Goal: Task Accomplishment & Management: Manage account settings

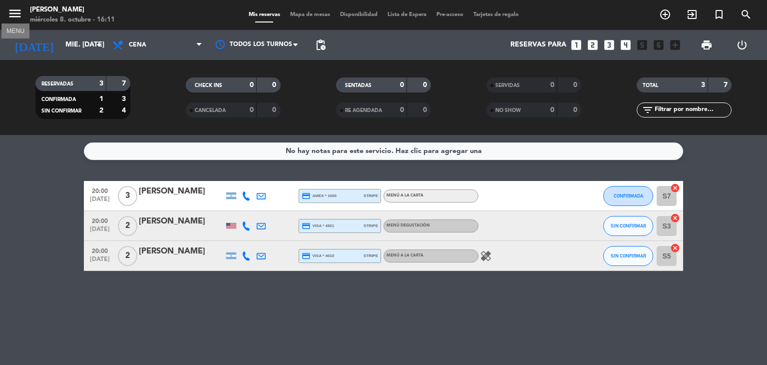
click at [11, 12] on icon "menu" at bounding box center [14, 13] width 15 height 15
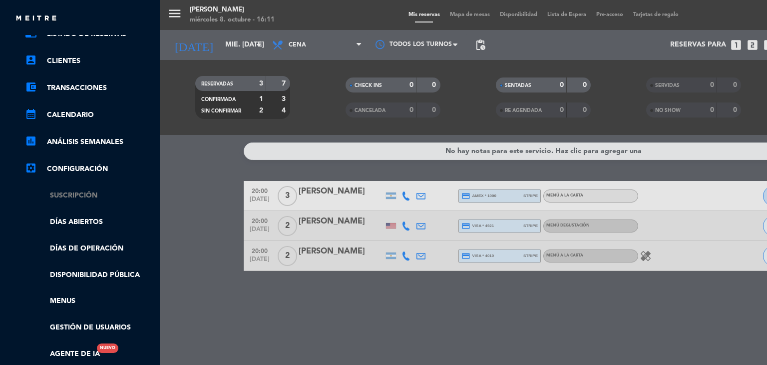
scroll to position [100, 0]
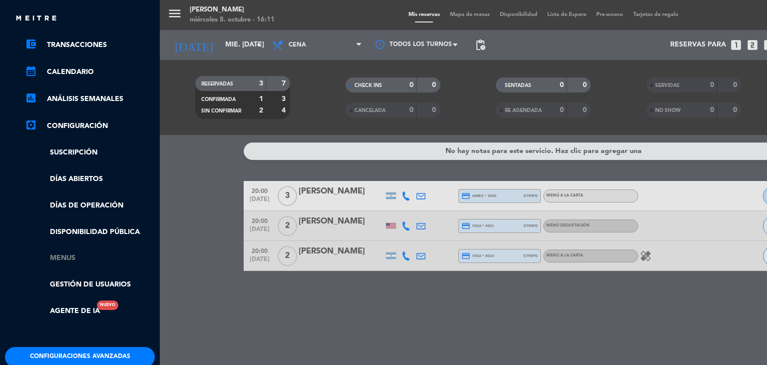
click at [99, 263] on link "Menus" at bounding box center [90, 257] width 130 height 11
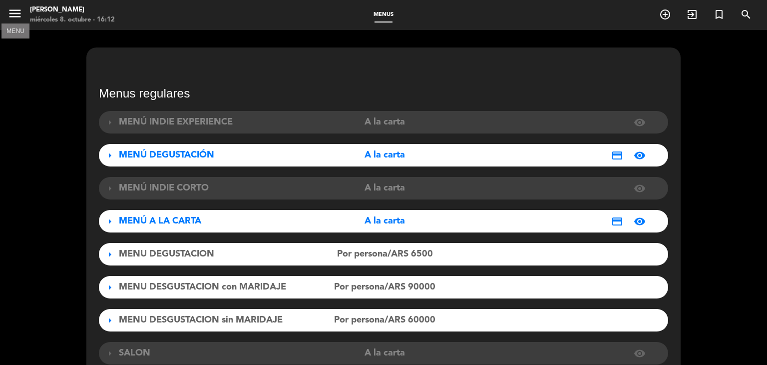
click at [10, 14] on icon "menu" at bounding box center [14, 13] width 15 height 15
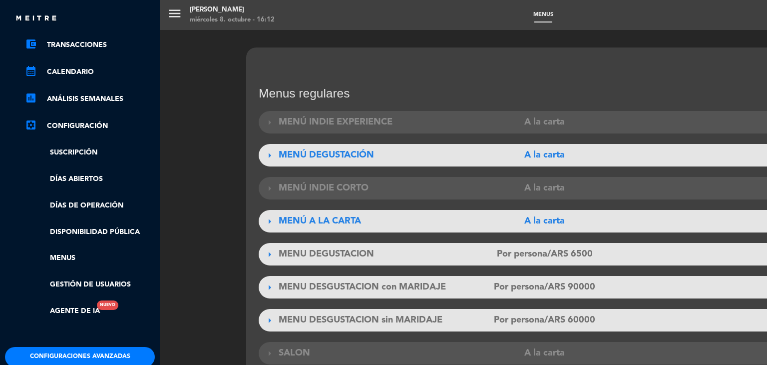
scroll to position [149, 0]
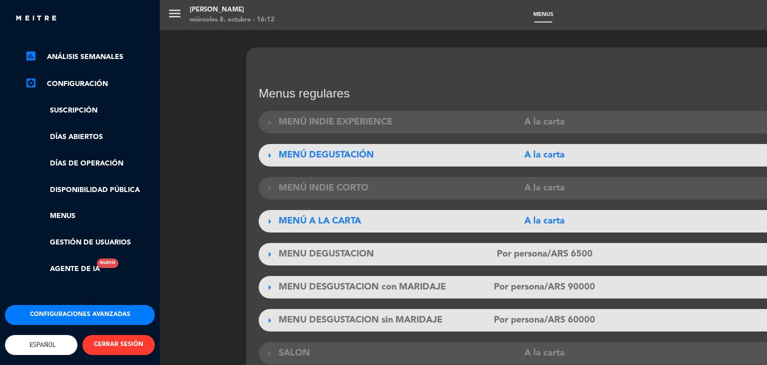
click at [86, 78] on link "settings_applications Configuración" at bounding box center [90, 84] width 130 height 12
click at [78, 78] on link "settings_applications Configuración" at bounding box center [90, 84] width 130 height 12
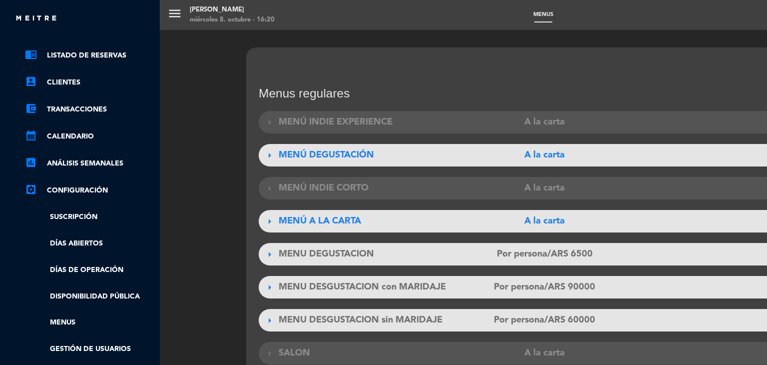
scroll to position [0, 0]
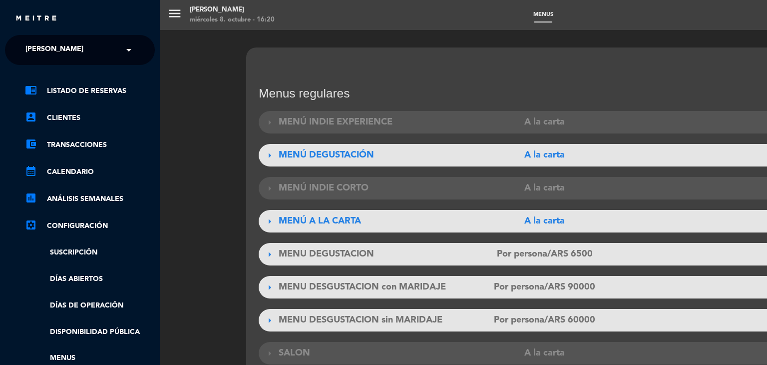
click at [28, 12] on div "close" at bounding box center [83, 18] width 137 height 12
click at [167, 13] on div "menu [PERSON_NAME] 8. octubre - 16:20 Menus add_circle_outline exit_to_app turn…" at bounding box center [543, 182] width 767 height 365
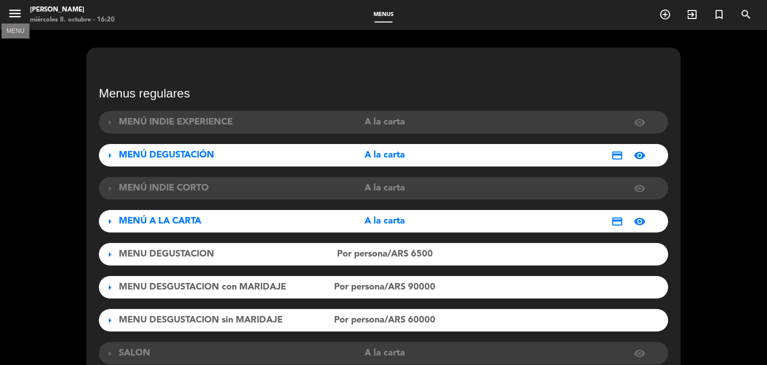
click at [13, 14] on icon "menu" at bounding box center [14, 13] width 15 height 15
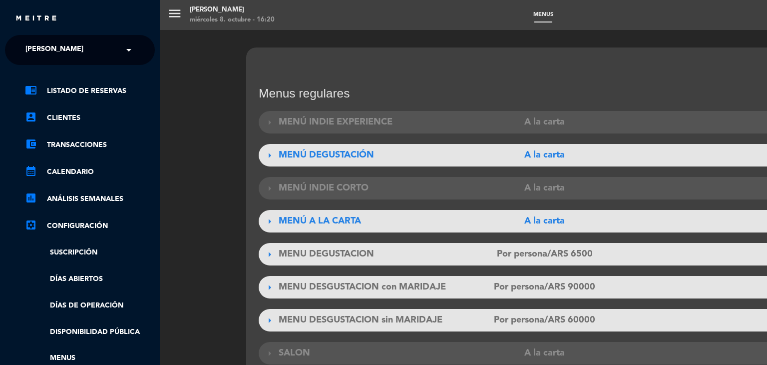
click at [177, 12] on div "menu [PERSON_NAME] 8. octubre - 16:20 Menus add_circle_outline exit_to_app turn…" at bounding box center [543, 182] width 767 height 365
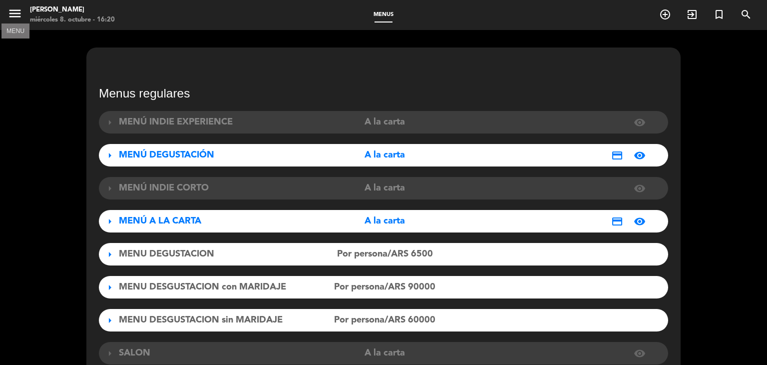
click at [19, 10] on icon "menu" at bounding box center [14, 13] width 15 height 15
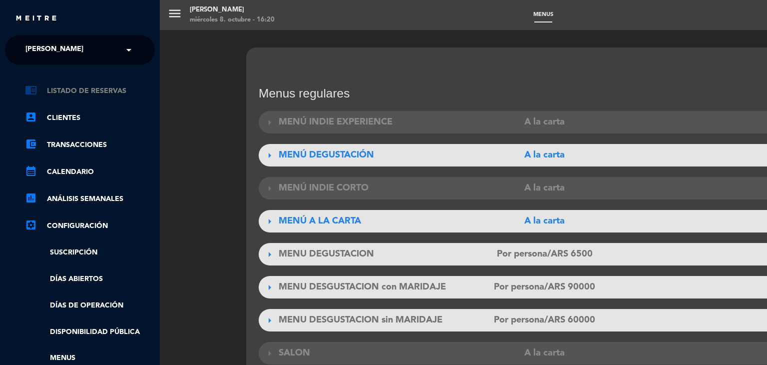
click at [94, 91] on link "chrome_reader_mode Listado de Reservas" at bounding box center [90, 91] width 130 height 12
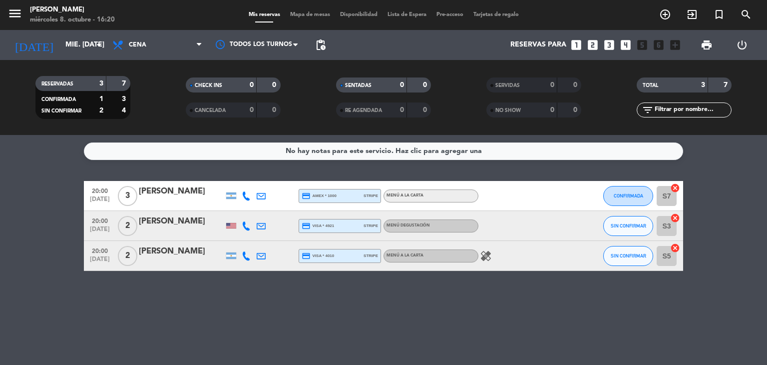
click at [249, 191] on icon at bounding box center [246, 195] width 9 height 9
click at [251, 180] on span "content_paste" at bounding box center [254, 178] width 7 height 7
click at [249, 226] on icon at bounding box center [246, 225] width 9 height 9
click at [253, 206] on span "content_paste" at bounding box center [256, 208] width 7 height 7
click at [249, 262] on div at bounding box center [246, 255] width 15 height 29
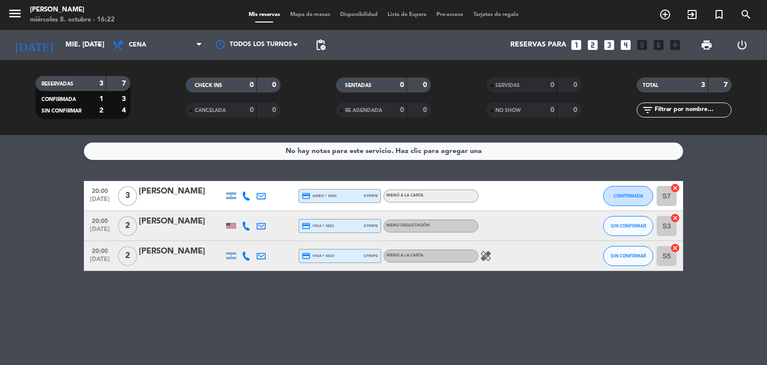
click at [247, 253] on icon at bounding box center [246, 255] width 9 height 9
click at [249, 241] on span "content_paste" at bounding box center [252, 238] width 7 height 7
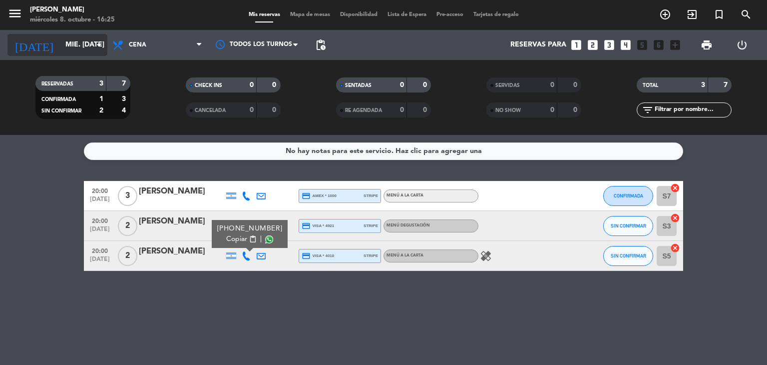
click at [99, 44] on icon "arrow_drop_down" at bounding box center [99, 45] width 12 height 12
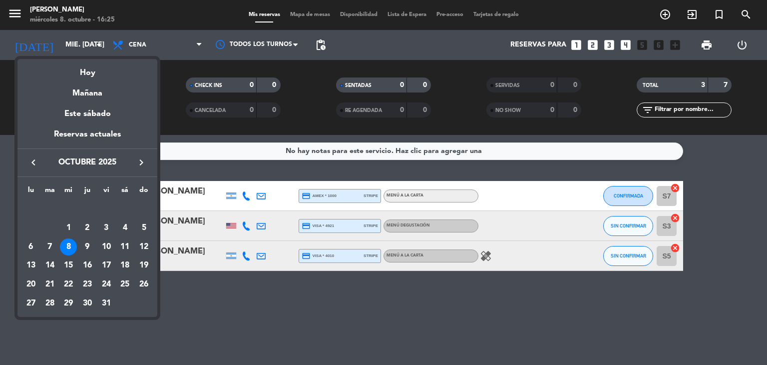
click at [142, 164] on icon "keyboard_arrow_right" at bounding box center [141, 162] width 12 height 12
click at [64, 268] on div "19" at bounding box center [68, 265] width 17 height 17
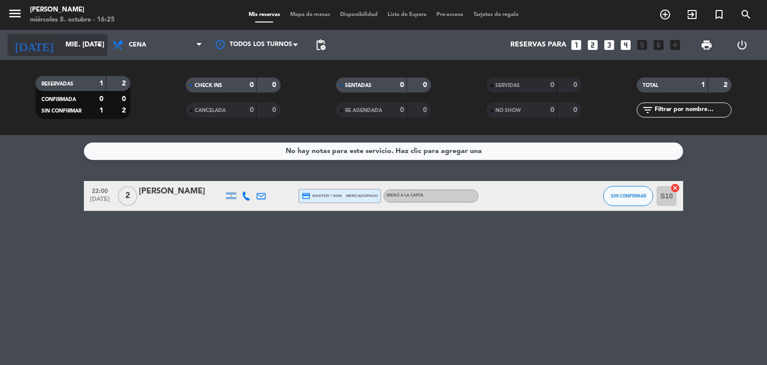
click at [98, 51] on input "mié. [DATE]" at bounding box center [107, 45] width 95 height 18
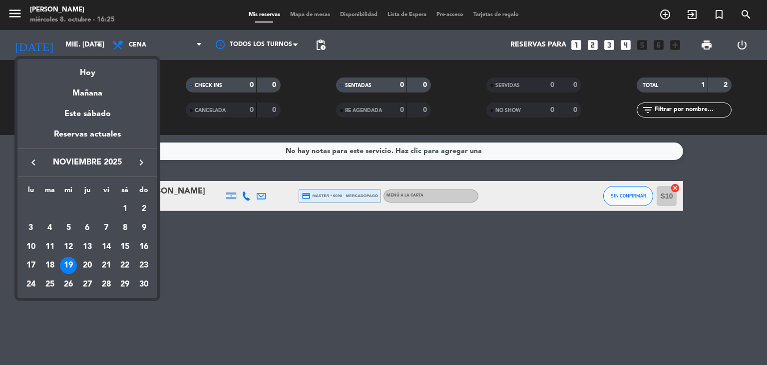
click at [36, 164] on icon "keyboard_arrow_left" at bounding box center [33, 162] width 12 height 12
click at [74, 242] on div "8" at bounding box center [68, 246] width 17 height 17
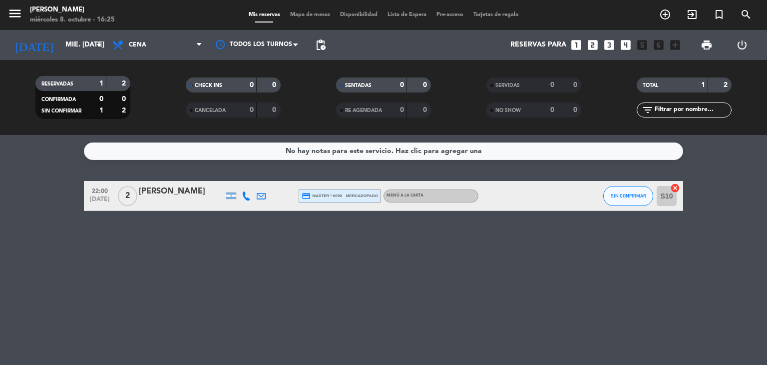
type input "mié. [DATE]"
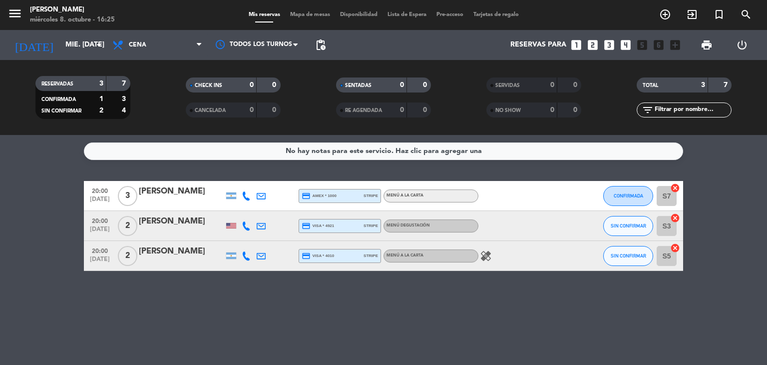
click at [203, 222] on div "[PERSON_NAME]" at bounding box center [181, 221] width 85 height 13
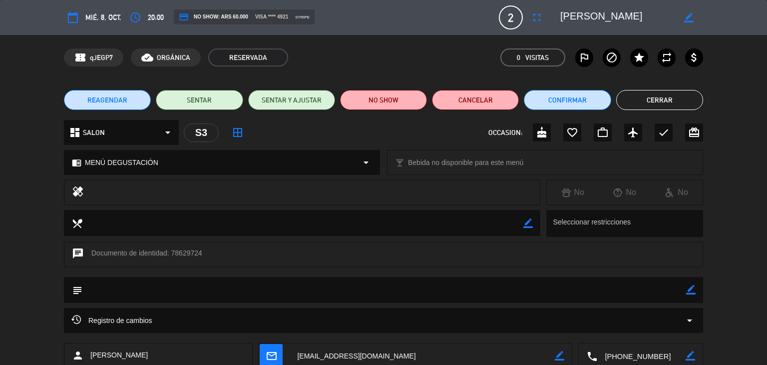
click at [121, 93] on button "REAGENDAR" at bounding box center [107, 100] width 87 height 20
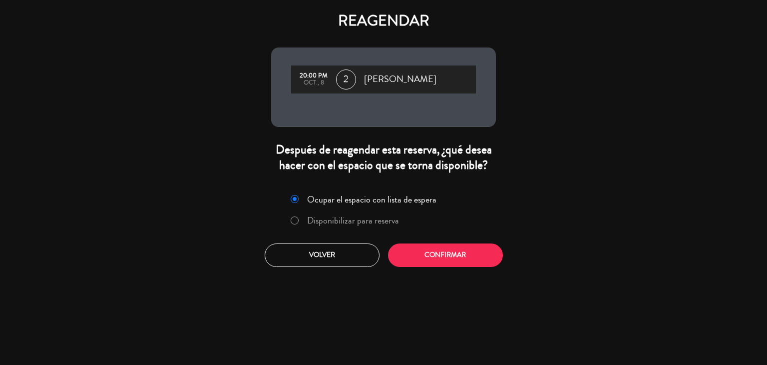
click at [368, 220] on label "Disponibilizar para reserva" at bounding box center [353, 220] width 92 height 9
click at [434, 261] on button "Confirmar" at bounding box center [445, 254] width 115 height 23
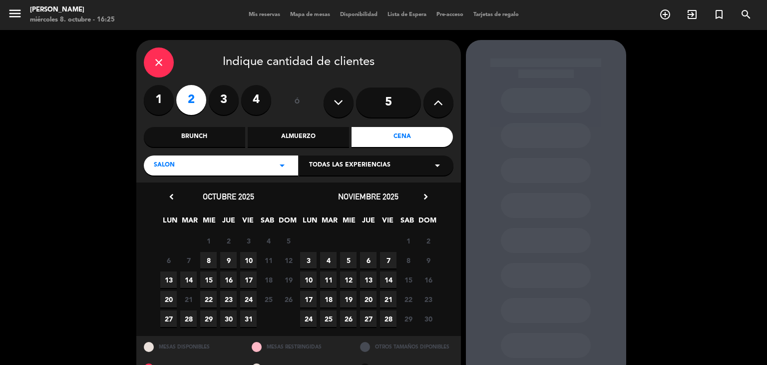
click at [350, 299] on span "19" at bounding box center [348, 299] width 16 height 16
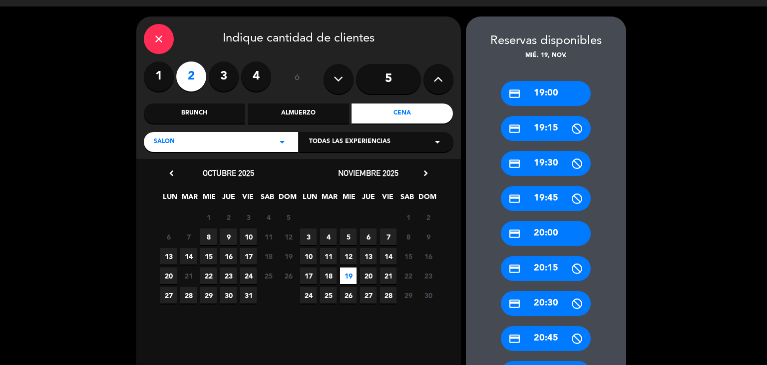
click at [523, 225] on div "credit_card 20:00" at bounding box center [546, 233] width 90 height 25
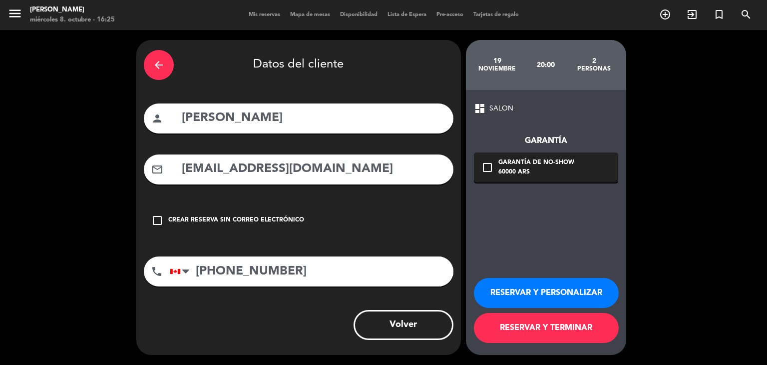
click at [483, 165] on icon "check_box_outline_blank" at bounding box center [487, 167] width 12 height 12
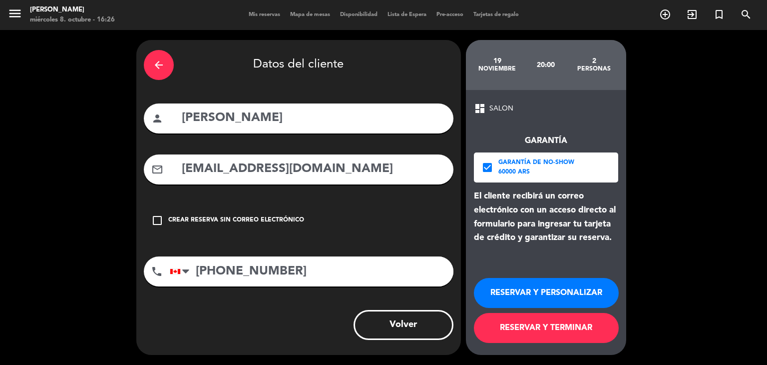
drag, startPoint x: 560, startPoint y: 324, endPoint x: 565, endPoint y: 254, distance: 70.1
click at [565, 254] on div "dashboard SALON Garantía check_box Garantía de no-show 60000 ARS El cliente rec…" at bounding box center [546, 222] width 160 height 265
click at [579, 333] on button "RESERVAR Y TERMINAR" at bounding box center [546, 328] width 145 height 30
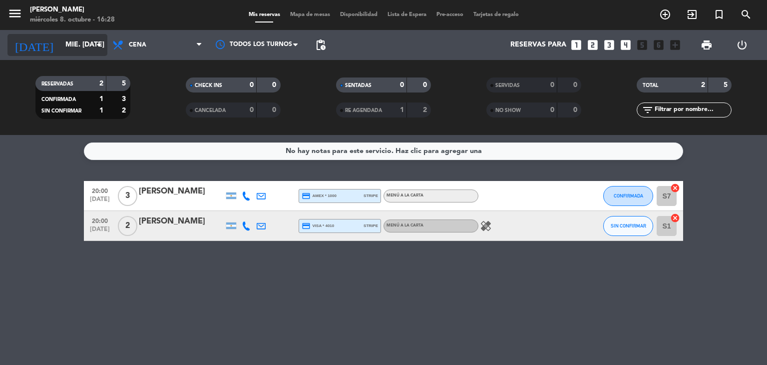
click at [94, 46] on icon "arrow_drop_down" at bounding box center [99, 45] width 12 height 12
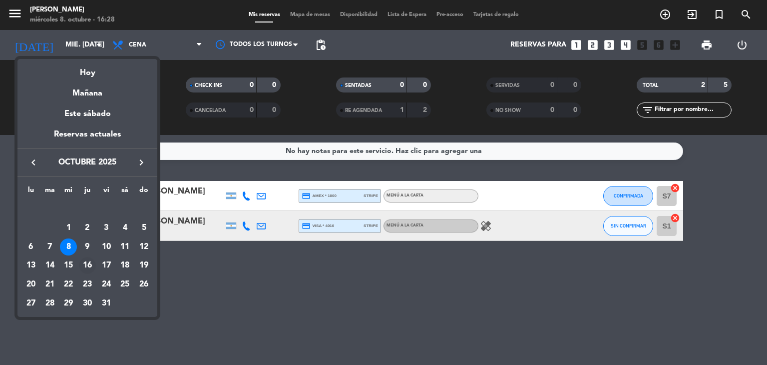
click at [90, 267] on div "16" at bounding box center [87, 265] width 17 height 17
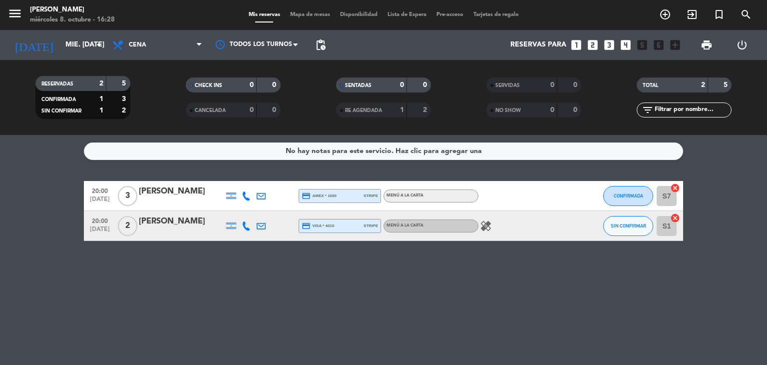
type input "[DEMOGRAPHIC_DATA] [DATE]"
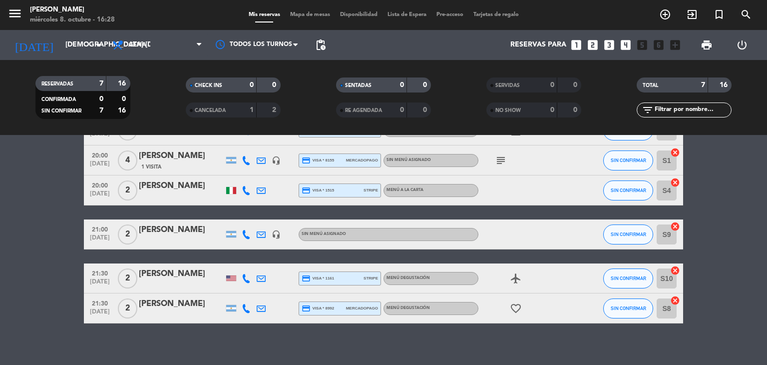
scroll to position [118, 0]
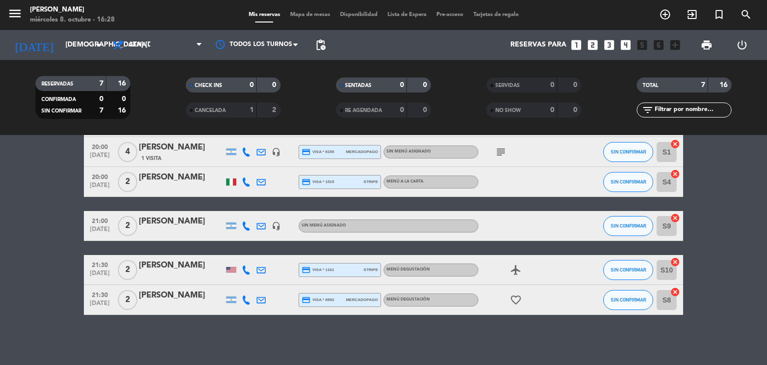
click at [180, 220] on div "[PERSON_NAME]" at bounding box center [181, 221] width 85 height 13
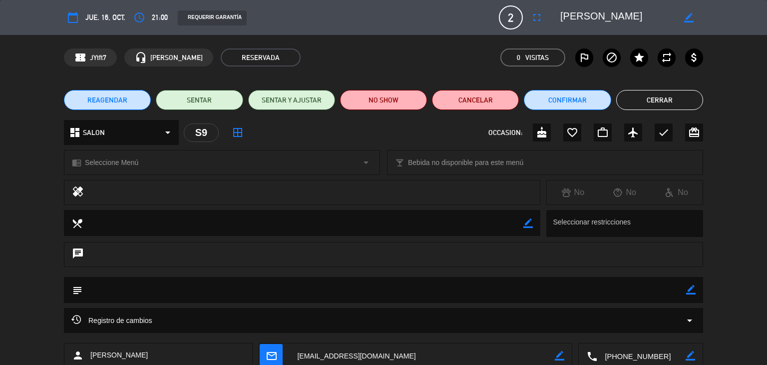
click at [702, 280] on div "subject border_color" at bounding box center [383, 290] width 639 height 26
click at [689, 293] on icon "border_color" at bounding box center [690, 289] width 9 height 9
click at [643, 275] on div "chat" at bounding box center [383, 259] width 767 height 35
click at [643, 292] on textarea at bounding box center [384, 289] width 604 height 25
type textarea "D"
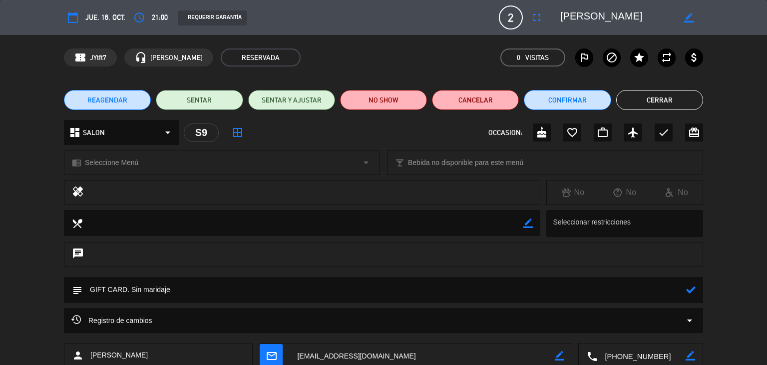
type textarea "GIFT CARD. Sin maridaje"
click at [172, 165] on div "chrome_reader_mode Seleccione Menú arrow_drop_down" at bounding box center [221, 162] width 315 height 24
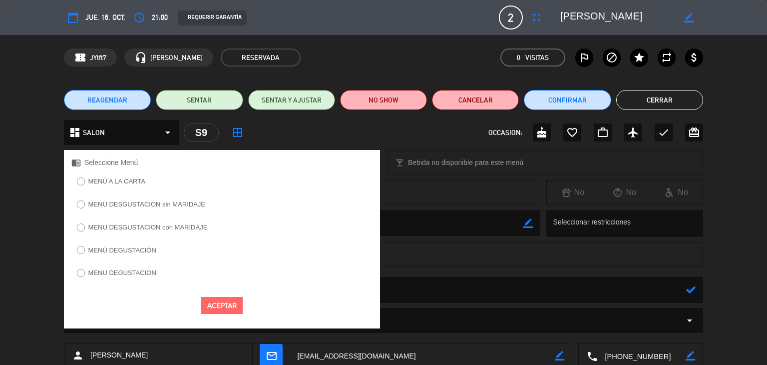
click at [132, 249] on label "MENÚ DEGUSTACIÓN" at bounding box center [122, 250] width 68 height 6
click at [233, 297] on button "Aceptar" at bounding box center [221, 305] width 41 height 17
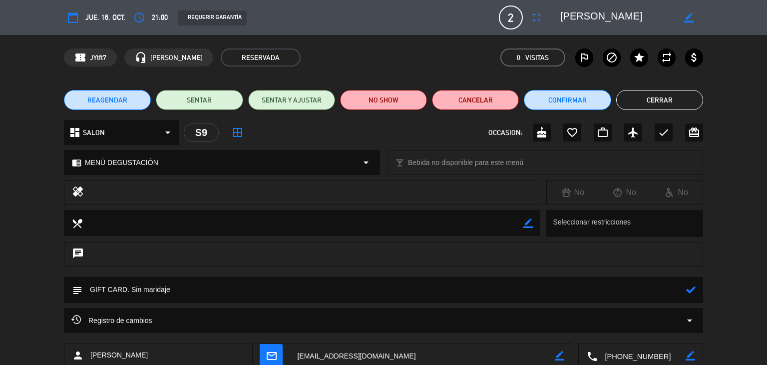
click at [664, 86] on div "REAGENDAR SENTAR SENTAR Y AJUSTAR NO SHOW Cancelar Confirmar Cerrar" at bounding box center [383, 100] width 767 height 40
click at [664, 92] on button "Cerrar" at bounding box center [659, 100] width 87 height 20
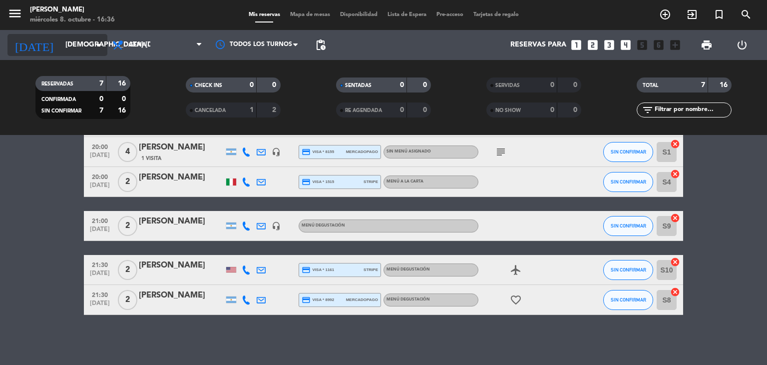
click at [72, 48] on input "[DEMOGRAPHIC_DATA] [DATE]" at bounding box center [107, 45] width 95 height 18
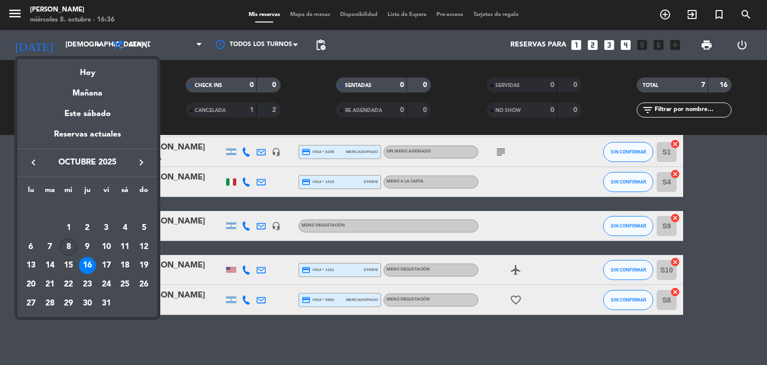
click at [68, 248] on div "8" at bounding box center [68, 246] width 17 height 17
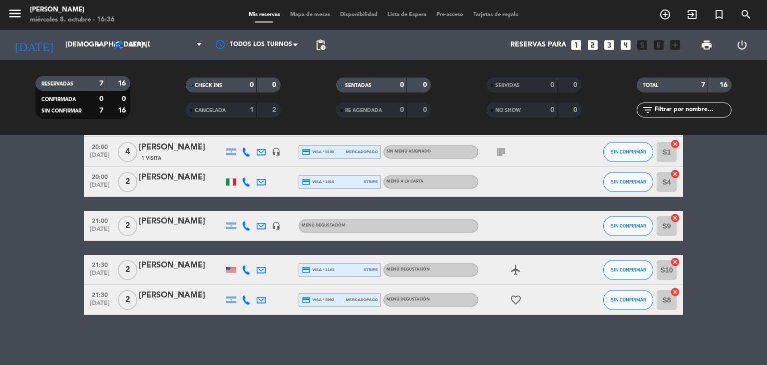
type input "mié. [DATE]"
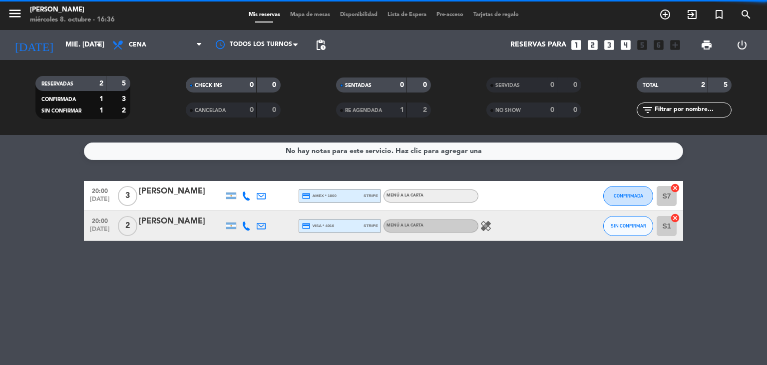
scroll to position [0, 0]
